Goal: Task Accomplishment & Management: Manage account settings

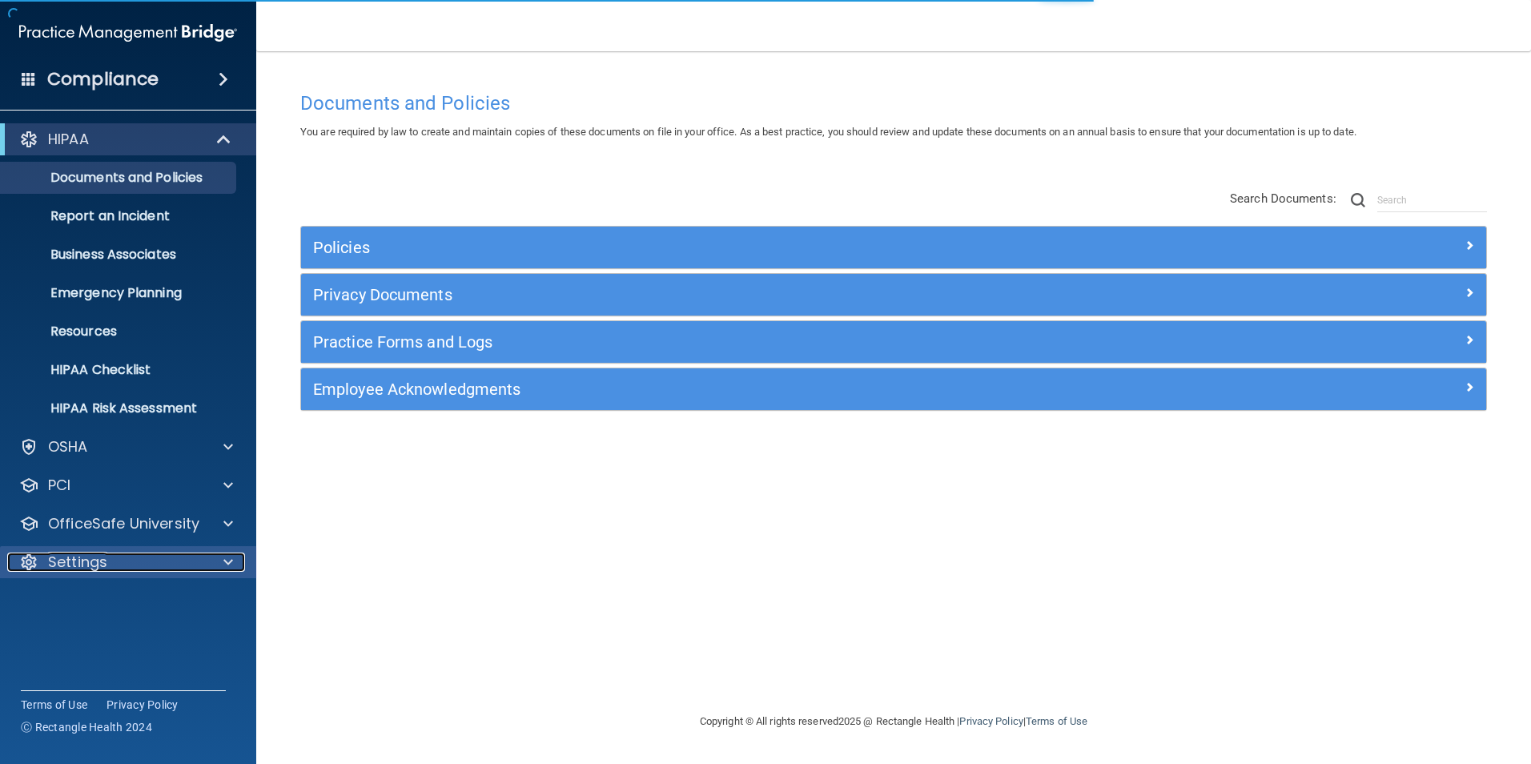
click at [82, 560] on p "Settings" at bounding box center [77, 561] width 59 height 19
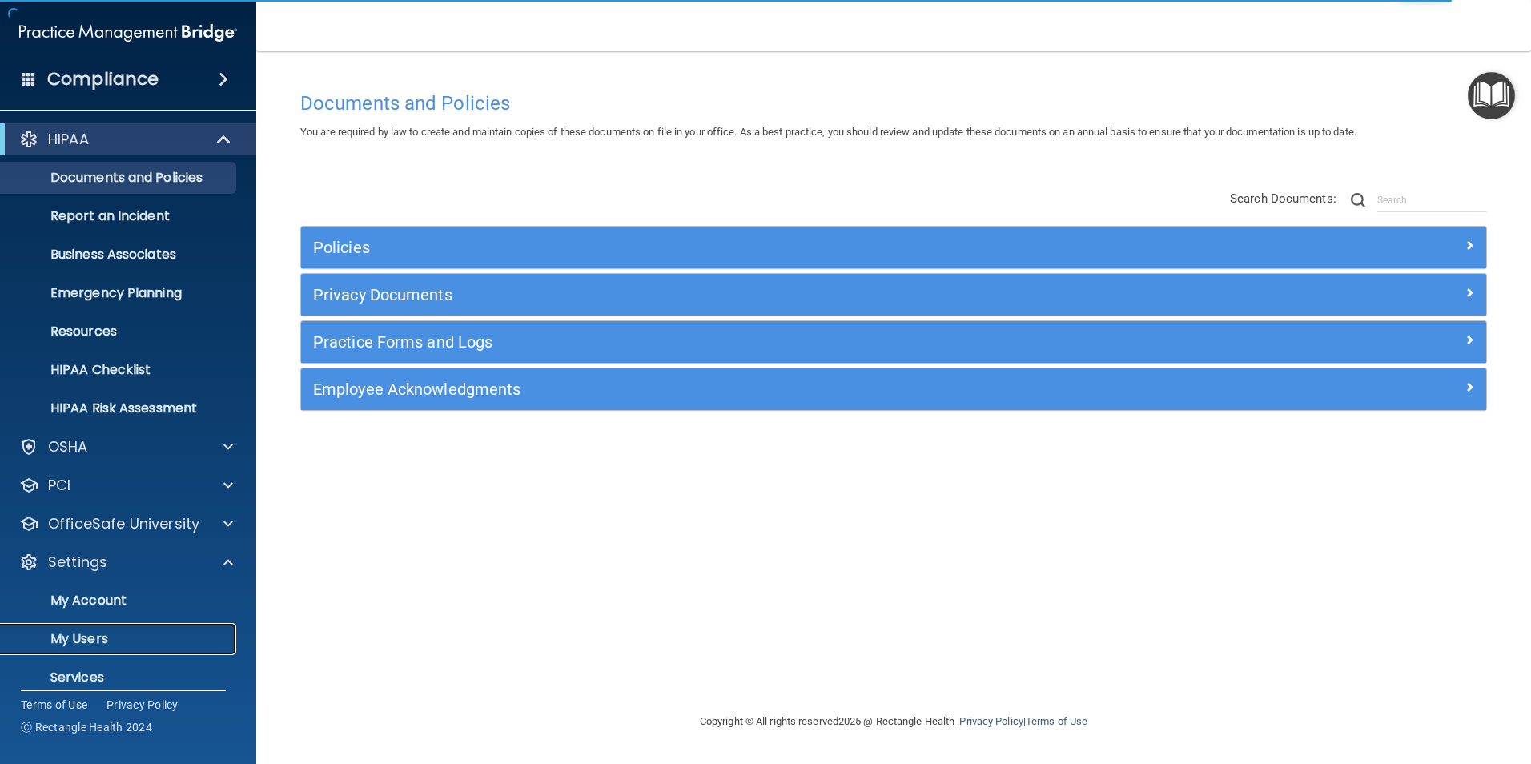
click at [132, 644] on p "My Users" at bounding box center [119, 639] width 219 height 16
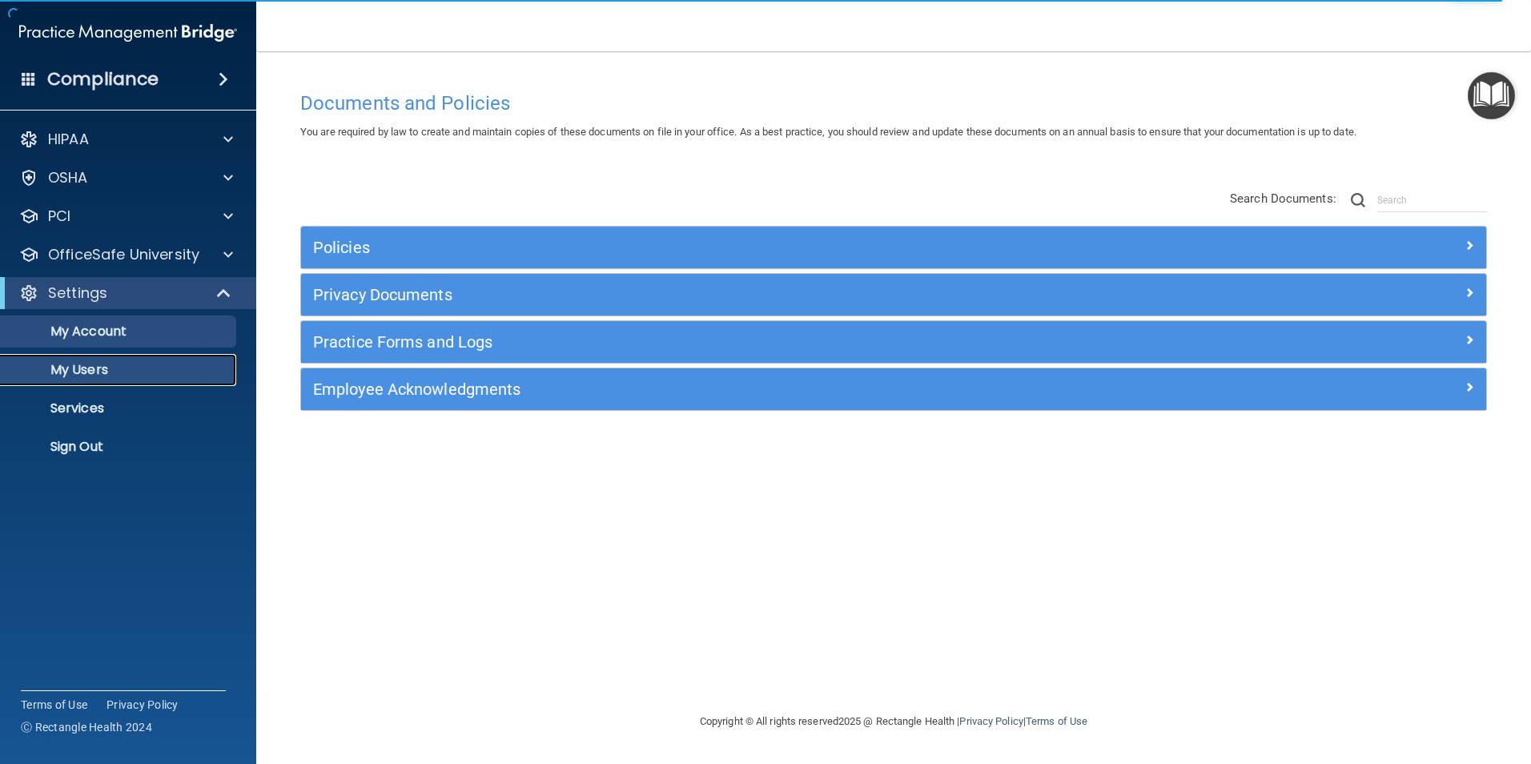
select select "20"
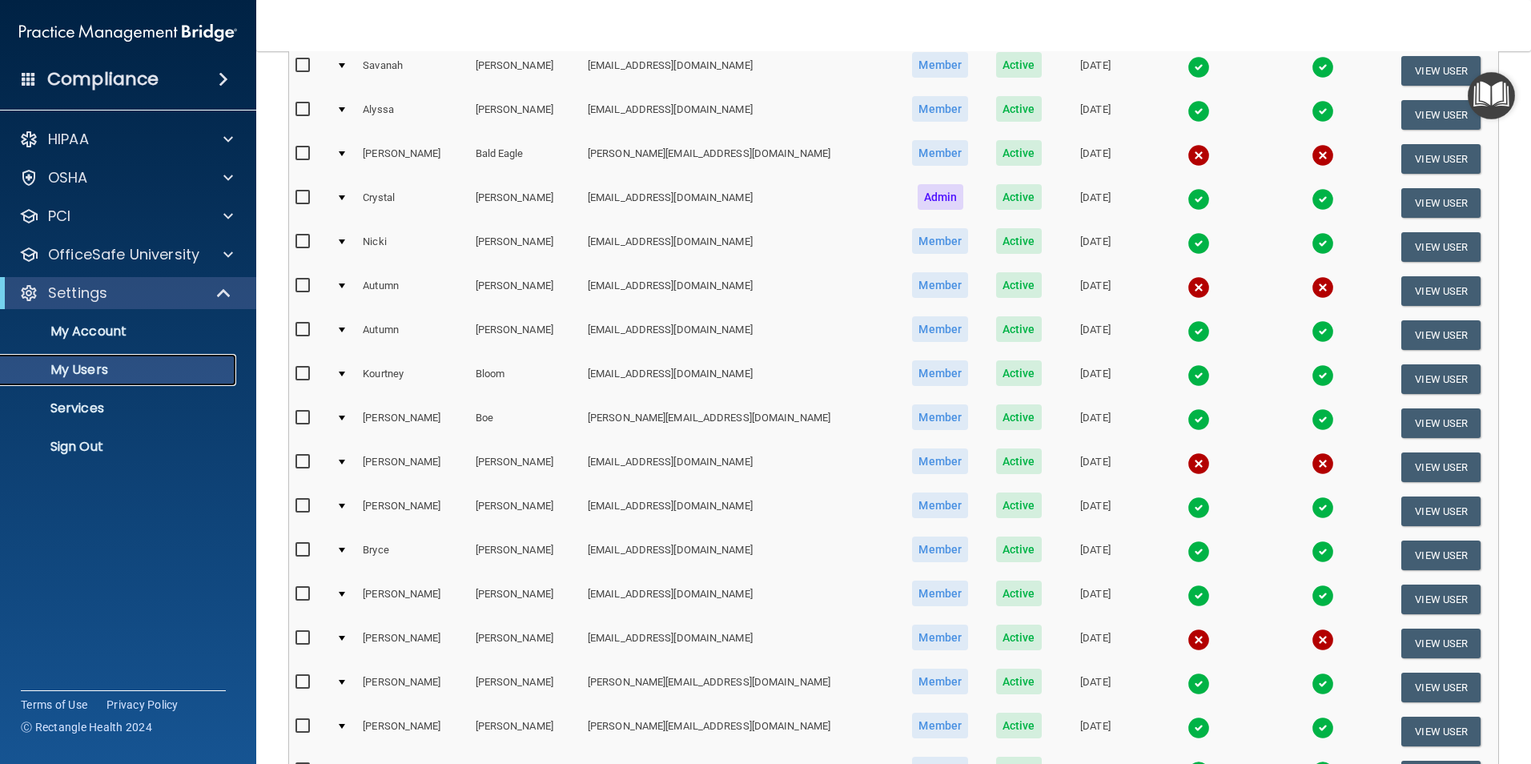
scroll to position [561, 0]
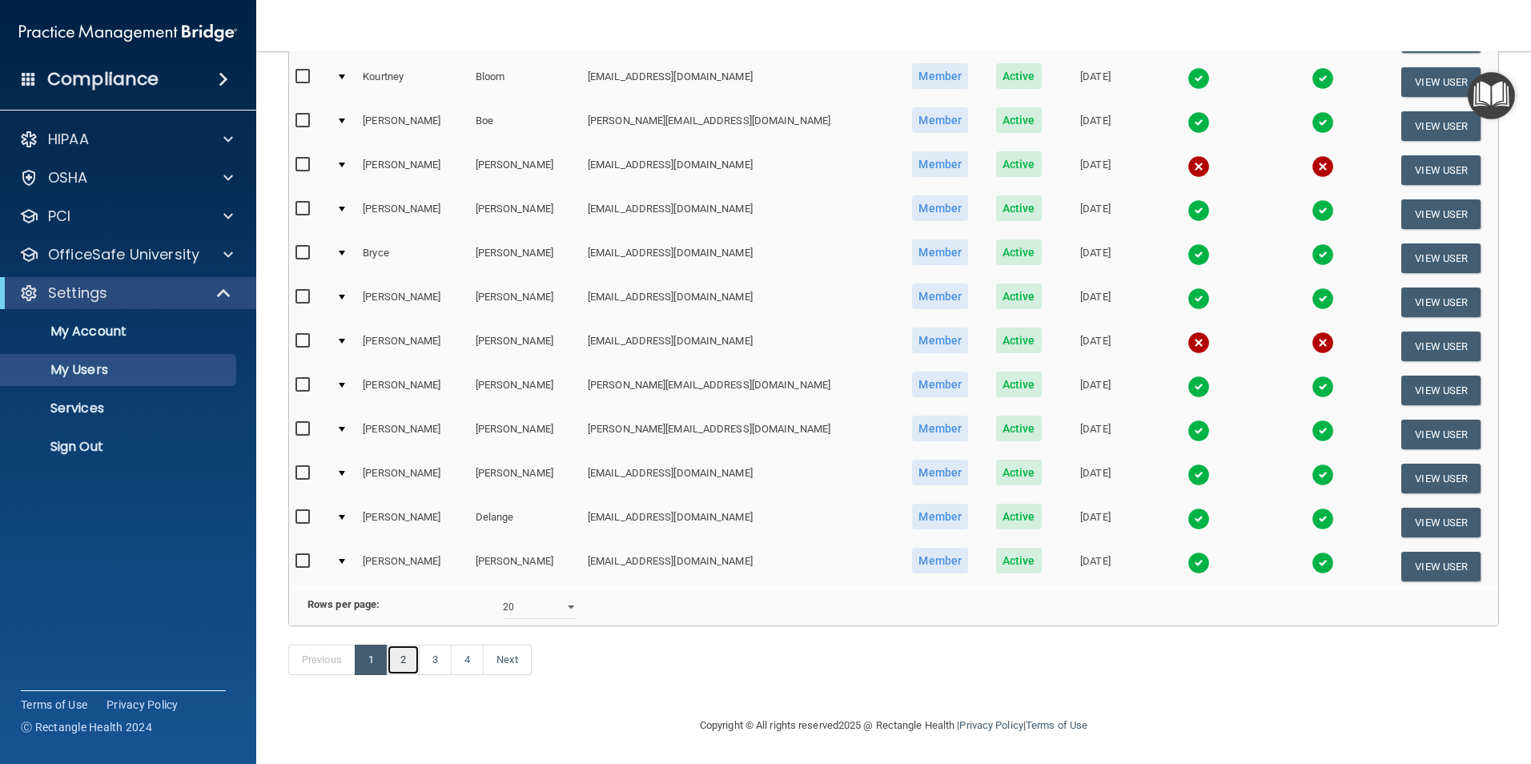
click at [399, 655] on link "2" at bounding box center [403, 659] width 33 height 30
select select "20"
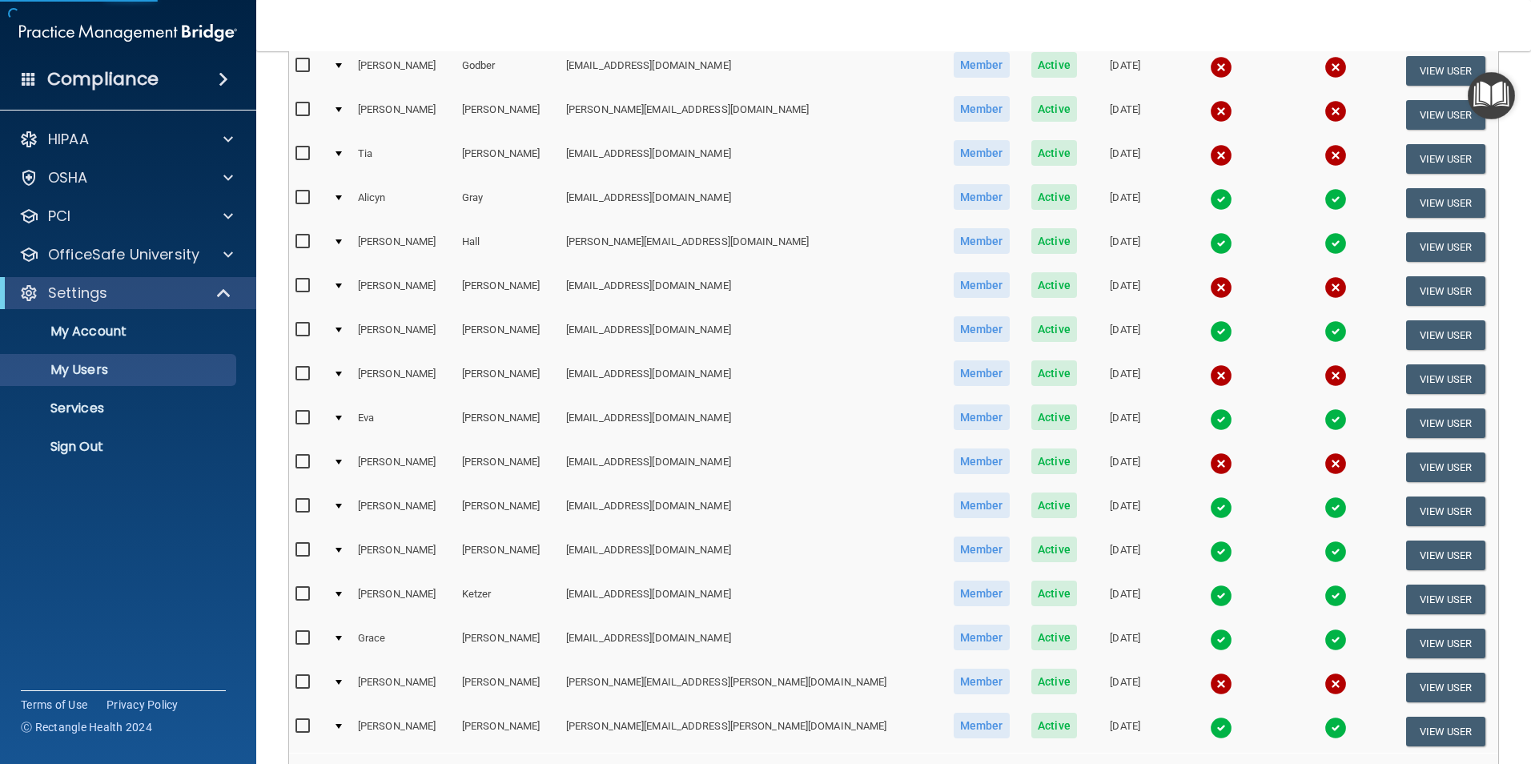
scroll to position [480, 0]
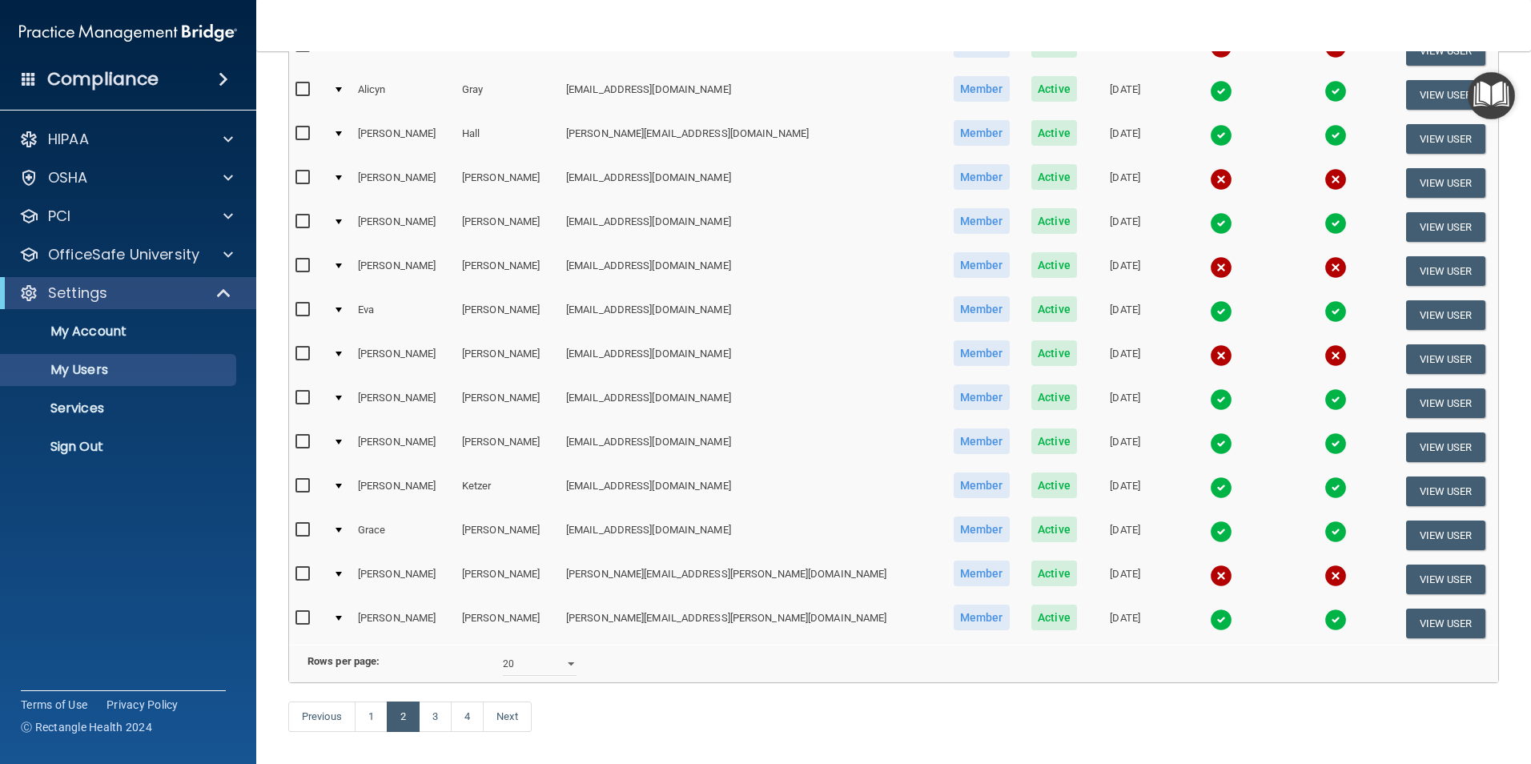
click at [306, 353] on input "checkbox" at bounding box center [304, 353] width 18 height 13
checkbox input "true"
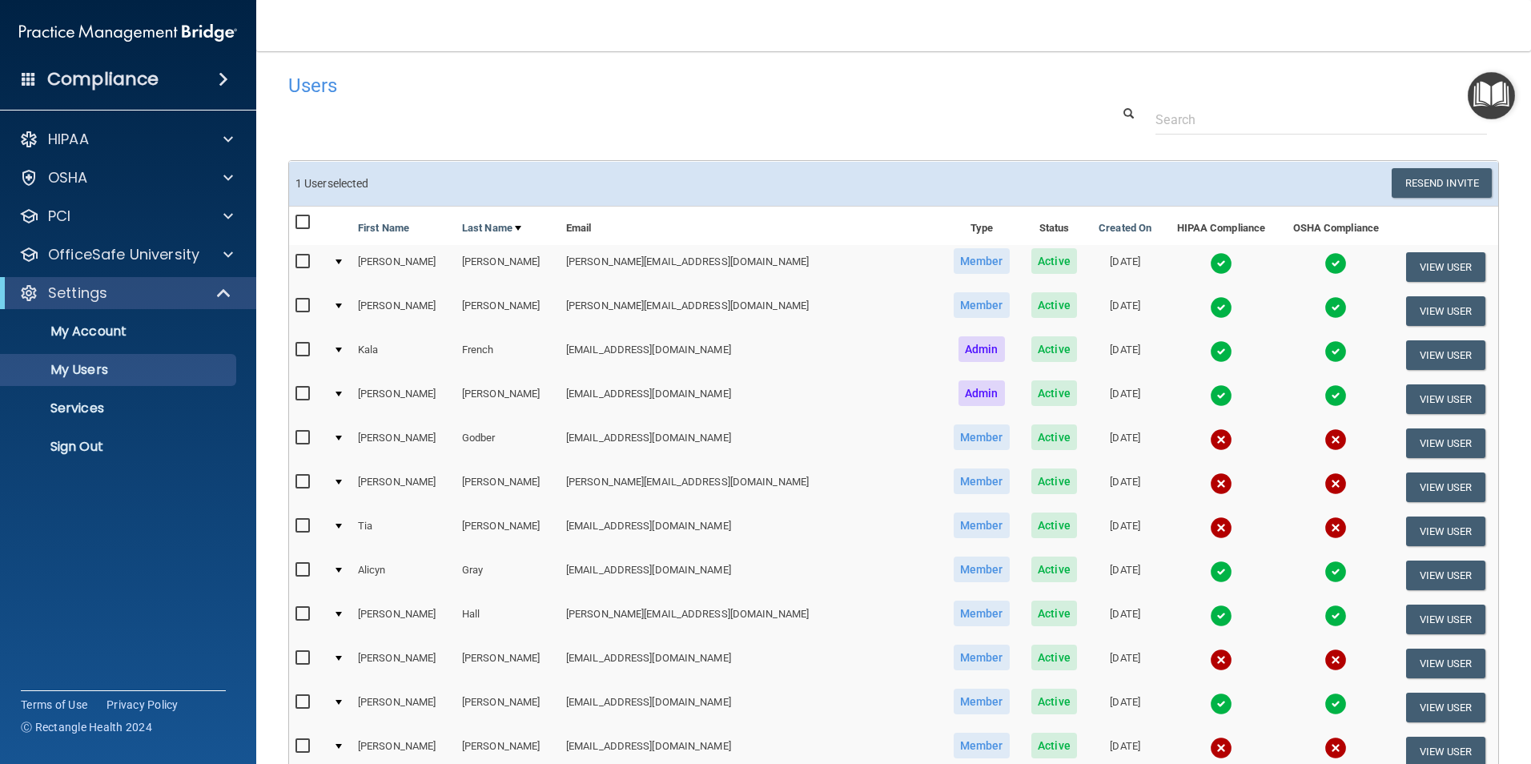
scroll to position [0, 0]
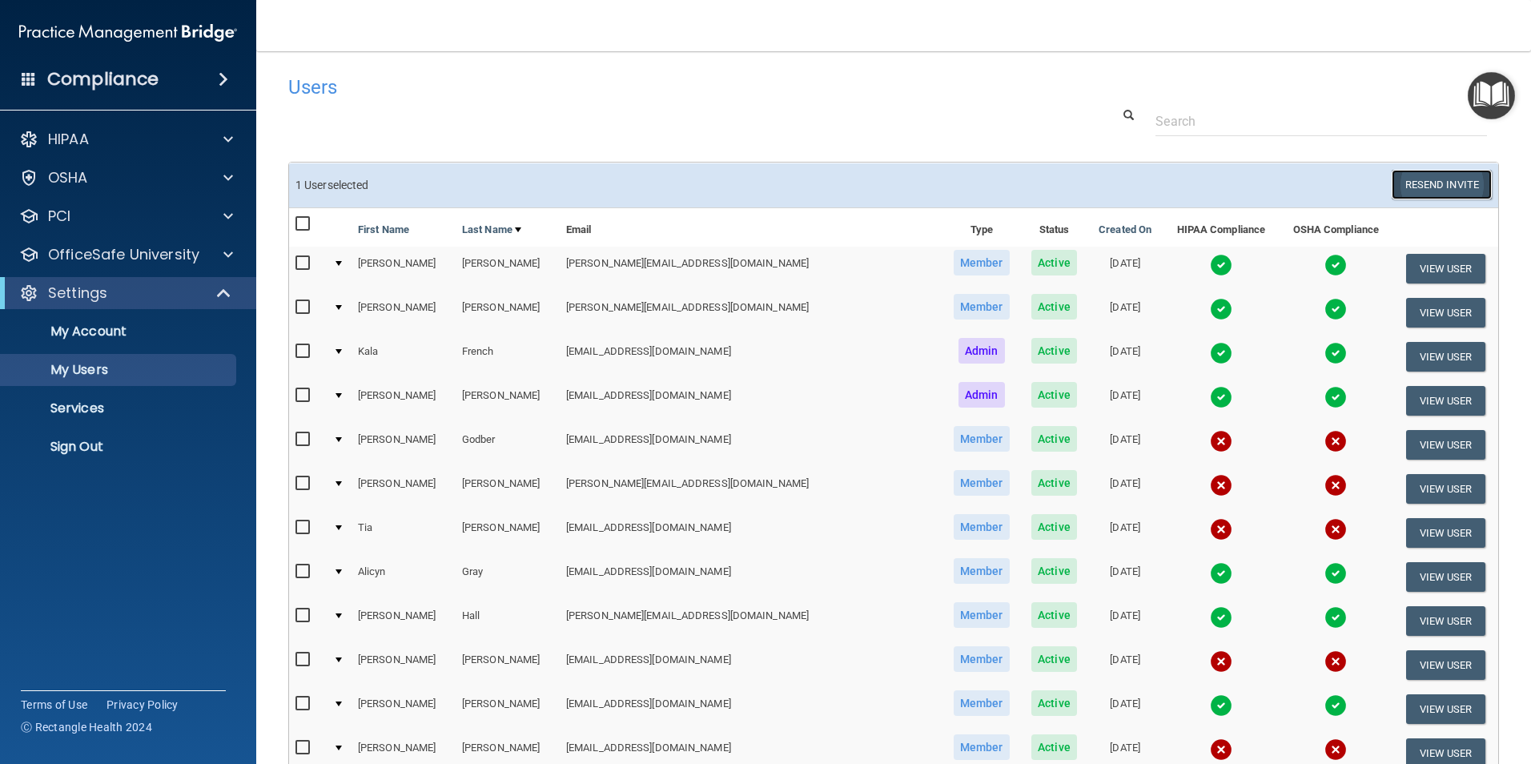
click at [1411, 188] on button "Resend Invite" at bounding box center [1441, 185] width 100 height 30
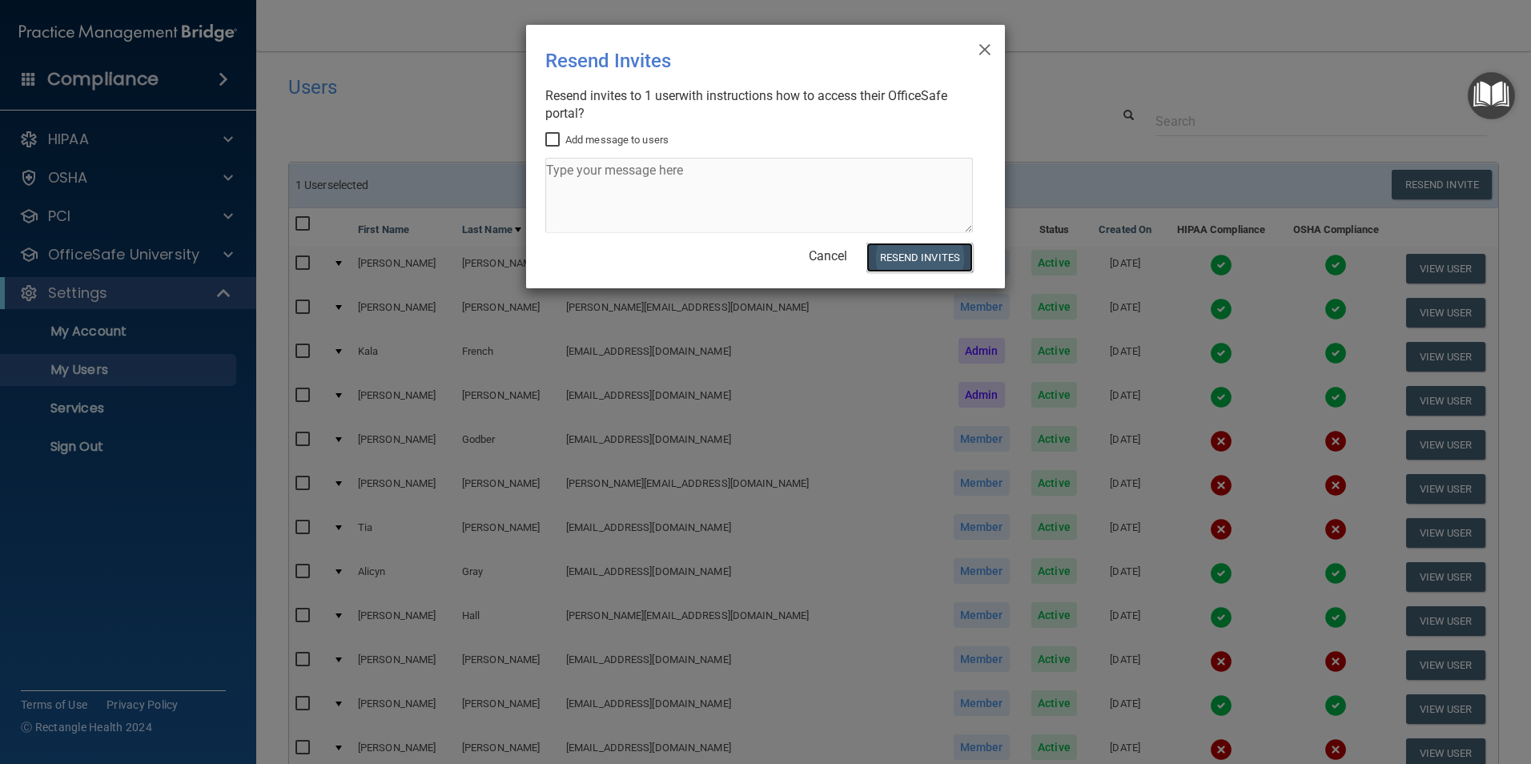
click at [937, 264] on button "Resend Invites" at bounding box center [919, 258] width 106 height 30
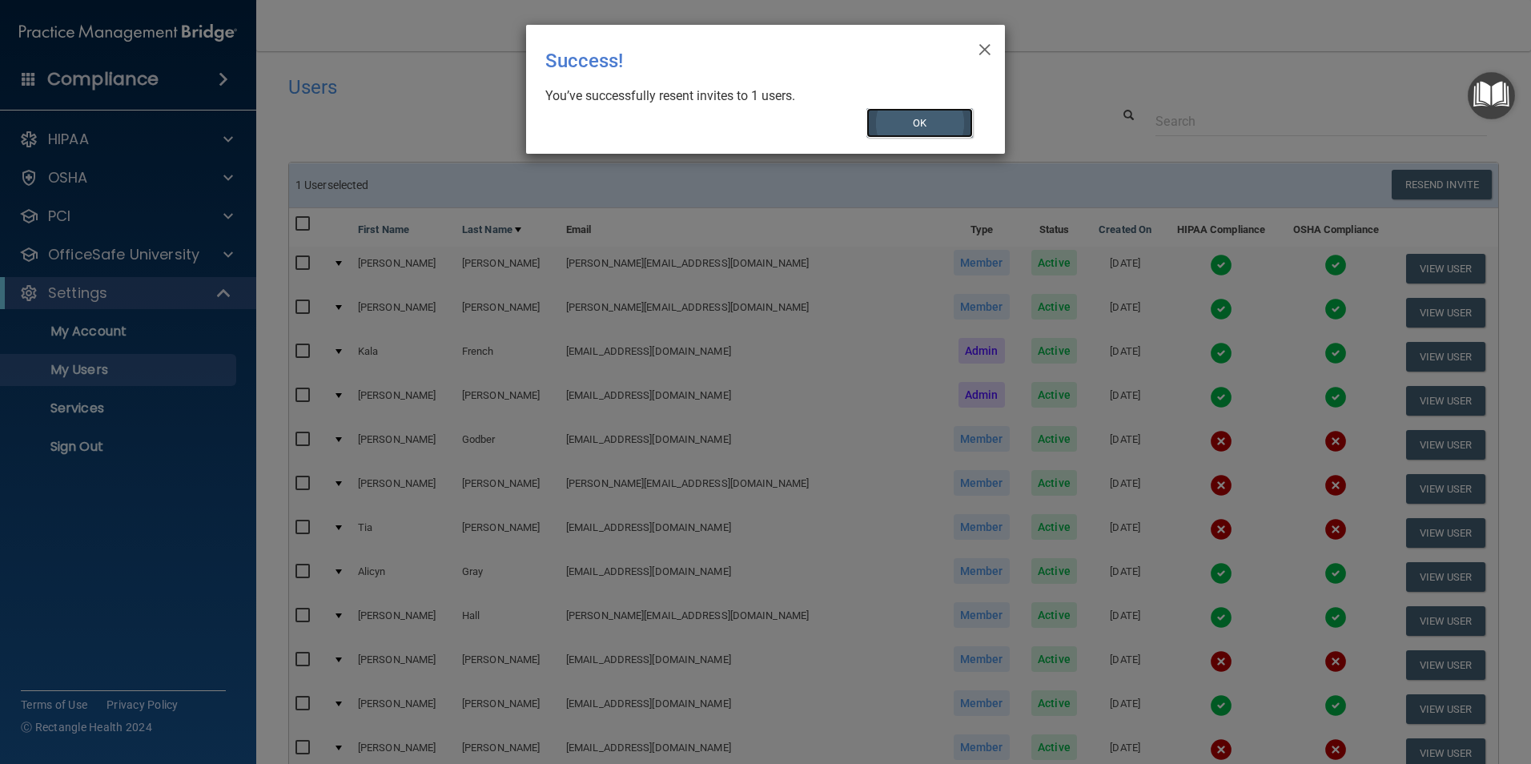
click at [921, 120] on button "OK" at bounding box center [919, 123] width 107 height 30
